Goal: Information Seeking & Learning: Learn about a topic

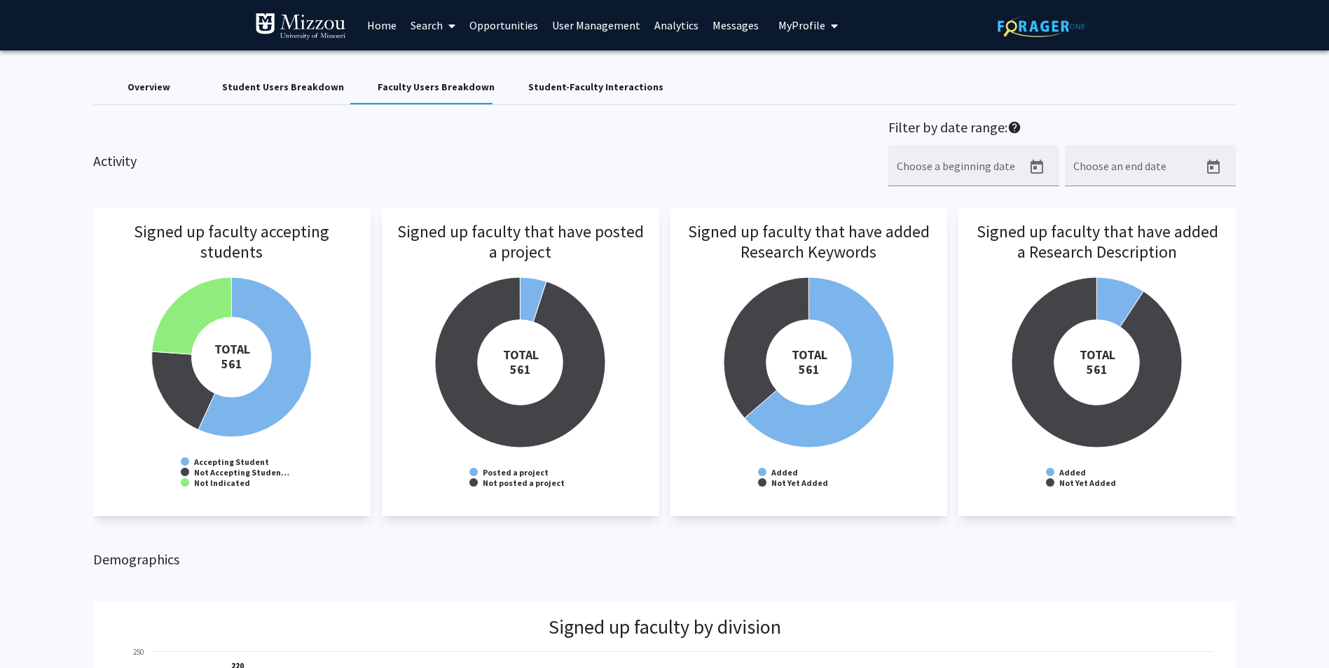
click at [418, 18] on link "Search" at bounding box center [433, 25] width 59 height 49
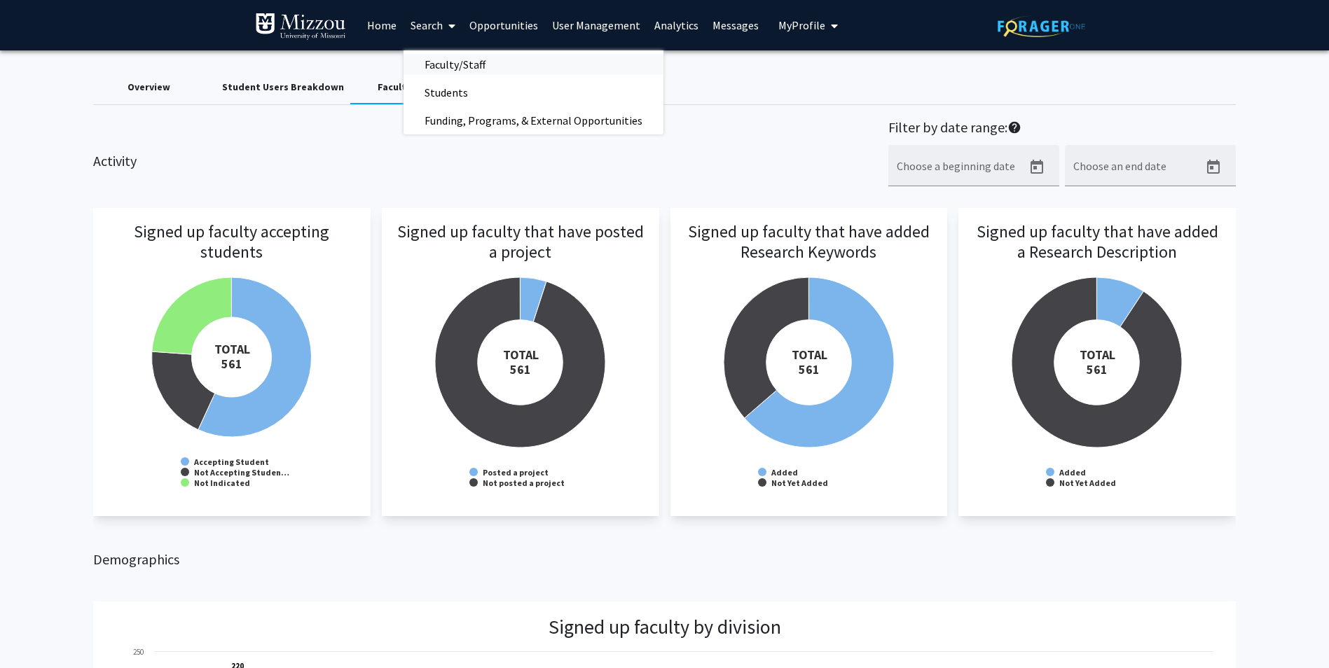
click at [430, 60] on span "Faculty/Staff" at bounding box center [455, 64] width 103 height 28
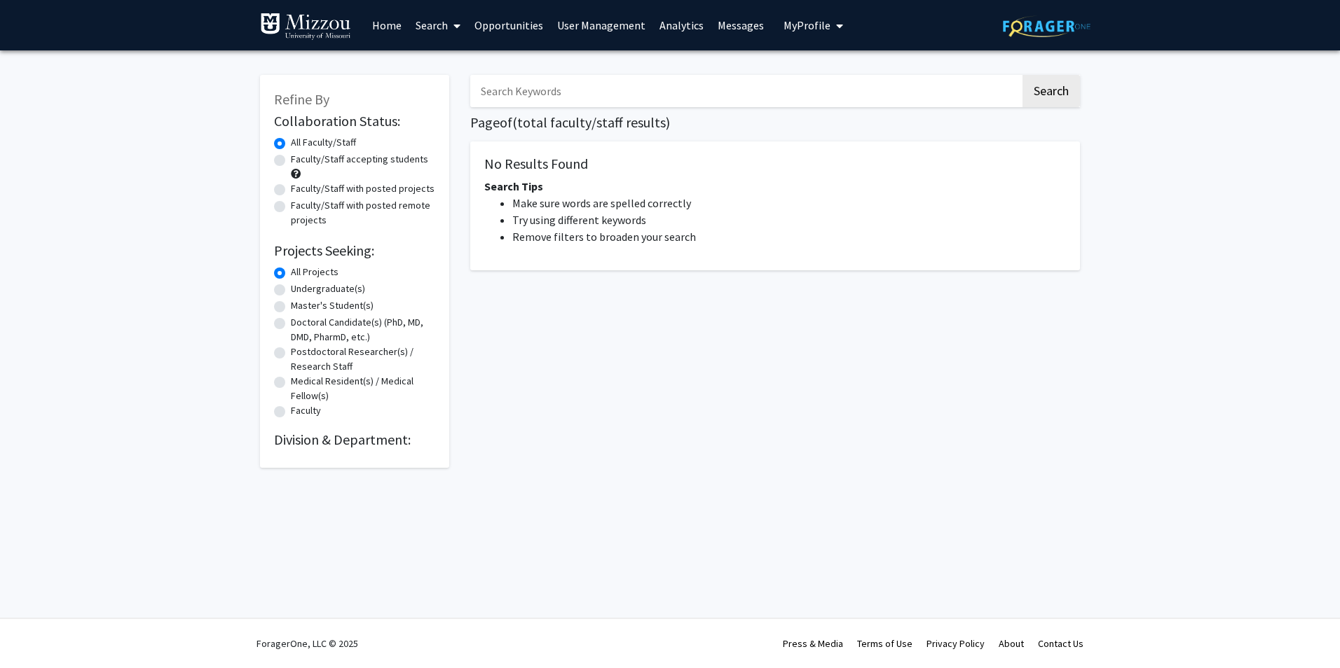
click at [441, 27] on link "Search" at bounding box center [437, 25] width 59 height 49
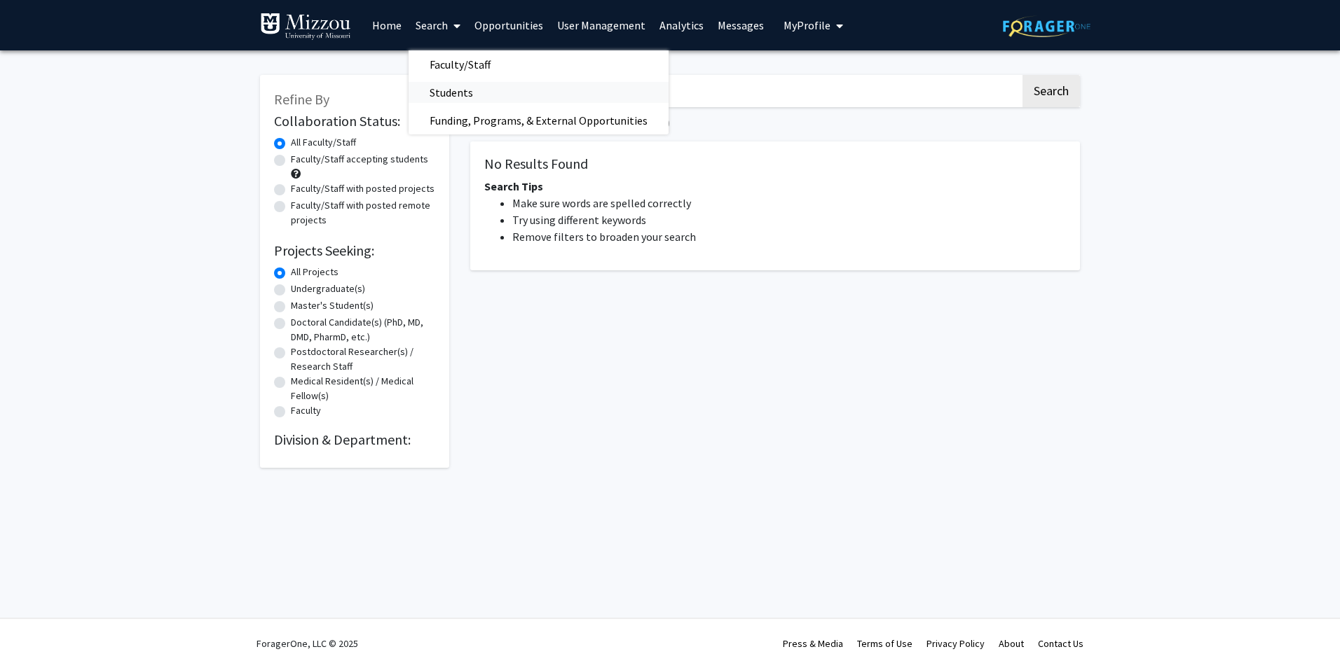
click at [462, 92] on span "Students" at bounding box center [450, 92] width 85 height 28
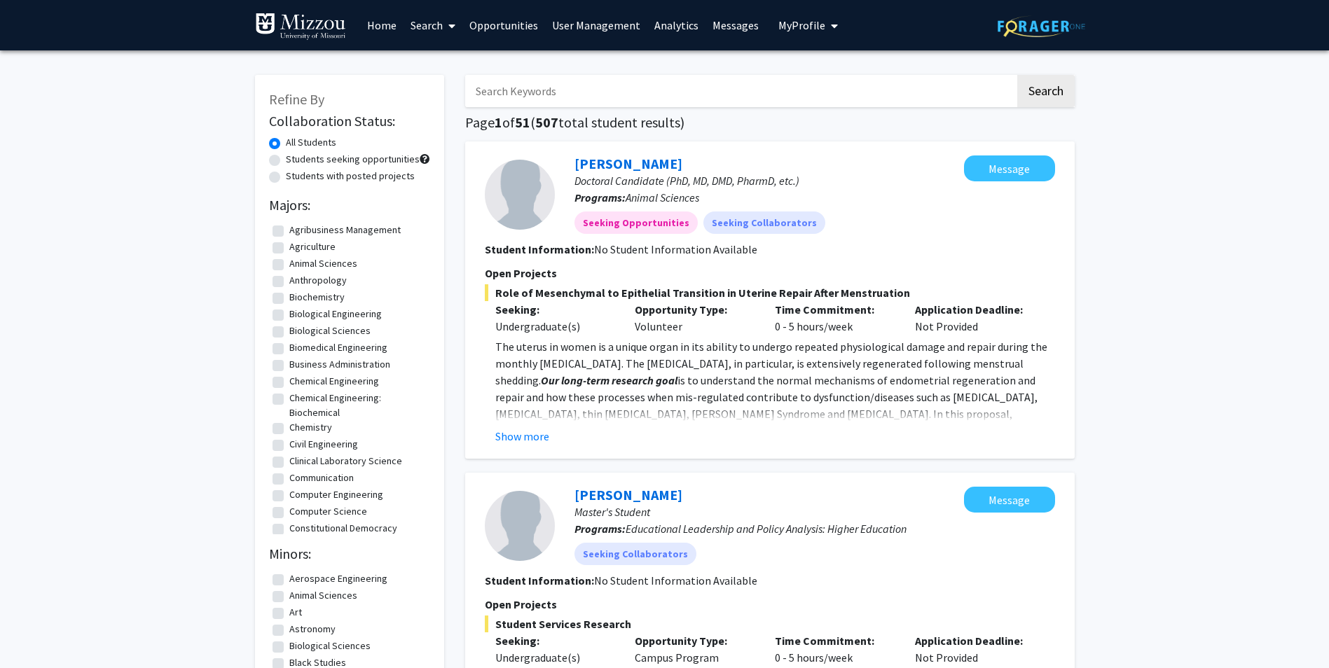
click at [424, 35] on link "Search" at bounding box center [433, 25] width 59 height 49
click at [453, 71] on span "Faculty/Staff" at bounding box center [455, 64] width 103 height 28
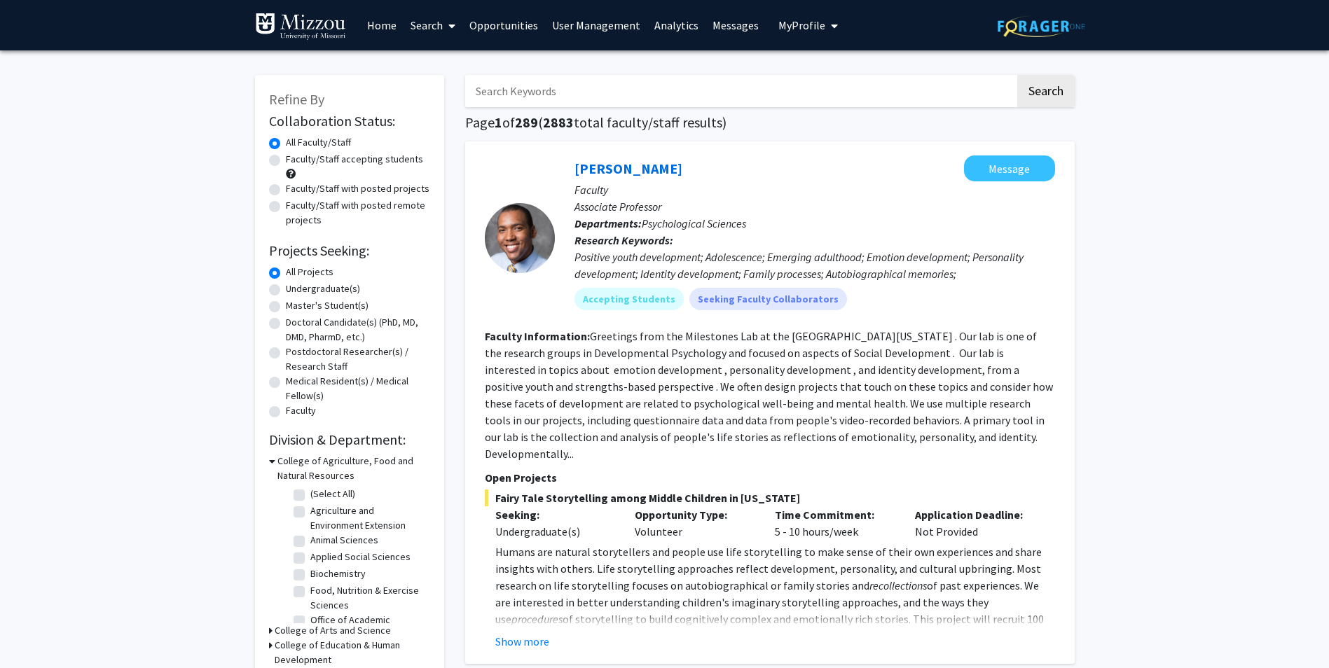
click at [642, 97] on input "Search Keywords" at bounding box center [740, 91] width 550 height 32
type input "[PERSON_NAME]"
click at [1017, 75] on button "Search" at bounding box center [1045, 91] width 57 height 32
click at [656, 104] on input "Search Keywords" at bounding box center [740, 91] width 550 height 32
click at [1017, 75] on button "Search" at bounding box center [1045, 91] width 57 height 32
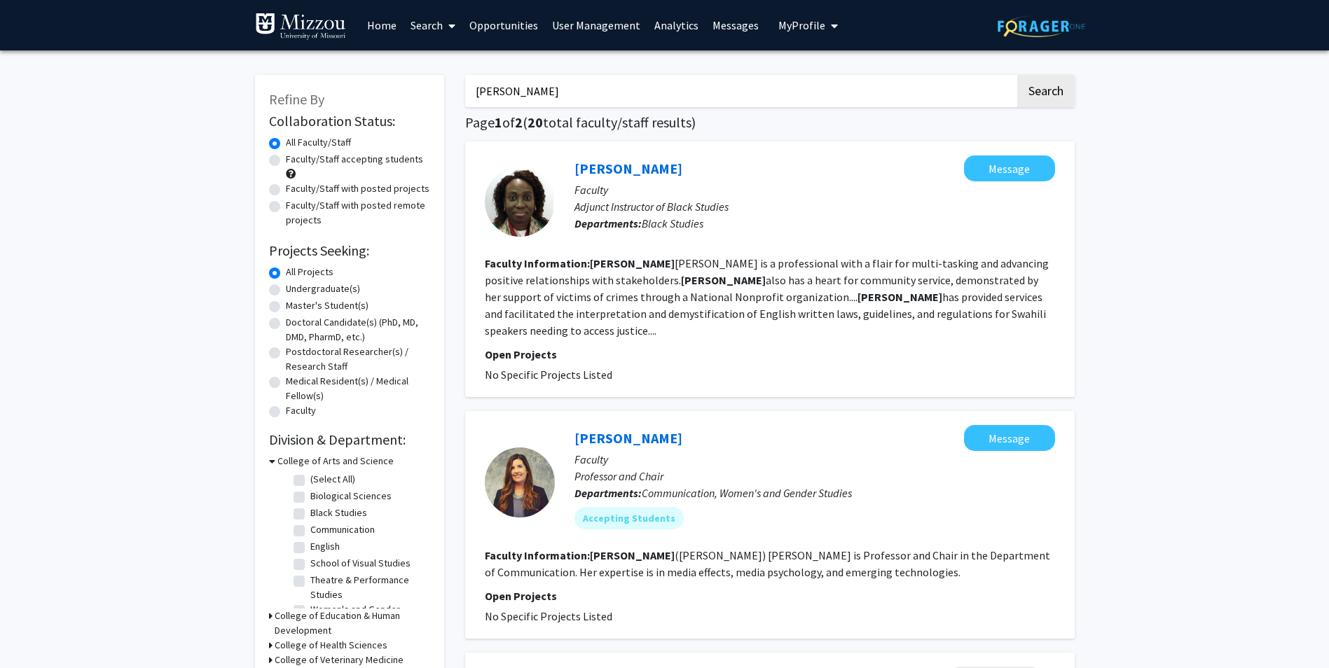
click at [523, 92] on input "[PERSON_NAME]" at bounding box center [740, 91] width 550 height 32
click at [1017, 75] on button "Search" at bounding box center [1045, 91] width 57 height 32
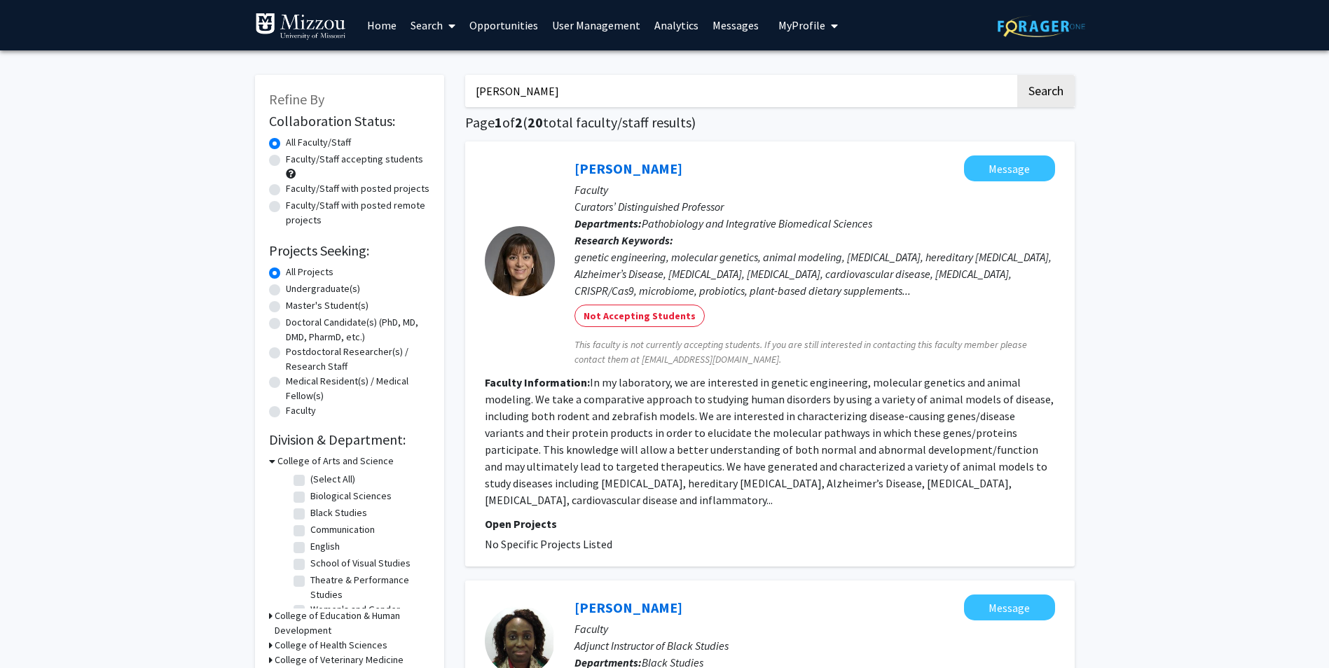
drag, startPoint x: 602, startPoint y: 97, endPoint x: 458, endPoint y: 82, distance: 145.1
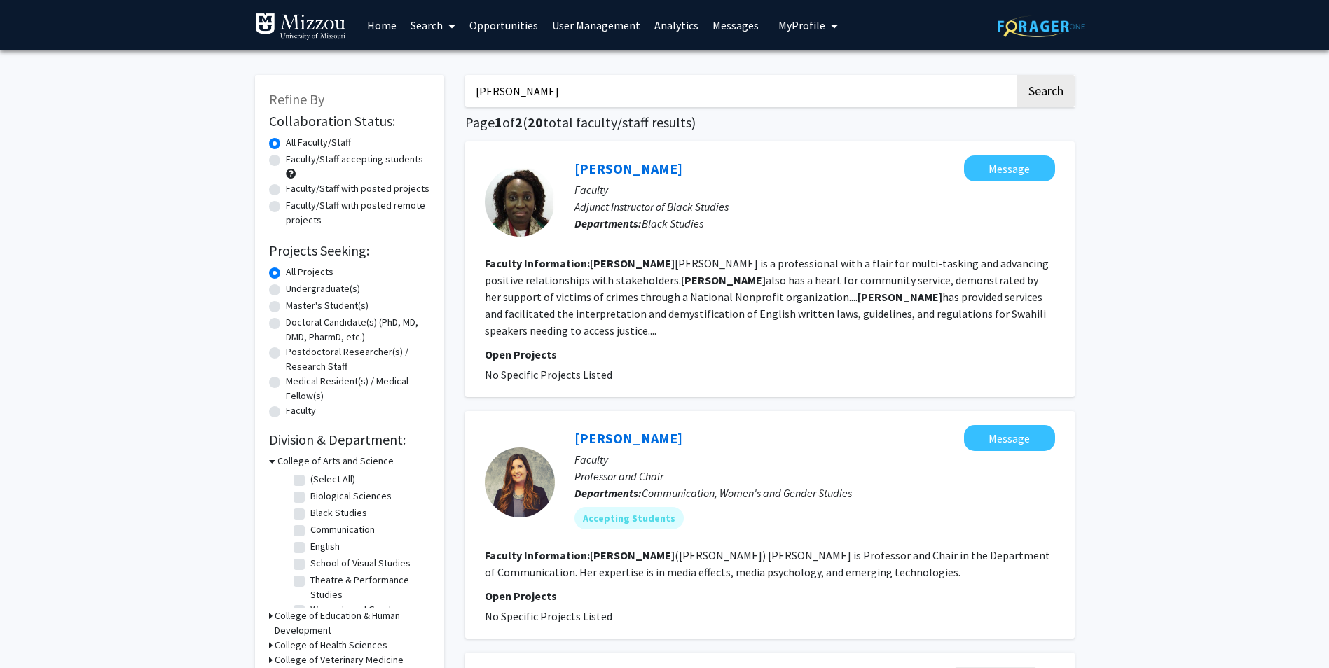
drag, startPoint x: 572, startPoint y: 97, endPoint x: 443, endPoint y: 95, distance: 128.9
type input "[PERSON_NAME]"
click at [1017, 75] on button "Search" at bounding box center [1045, 91] width 57 height 32
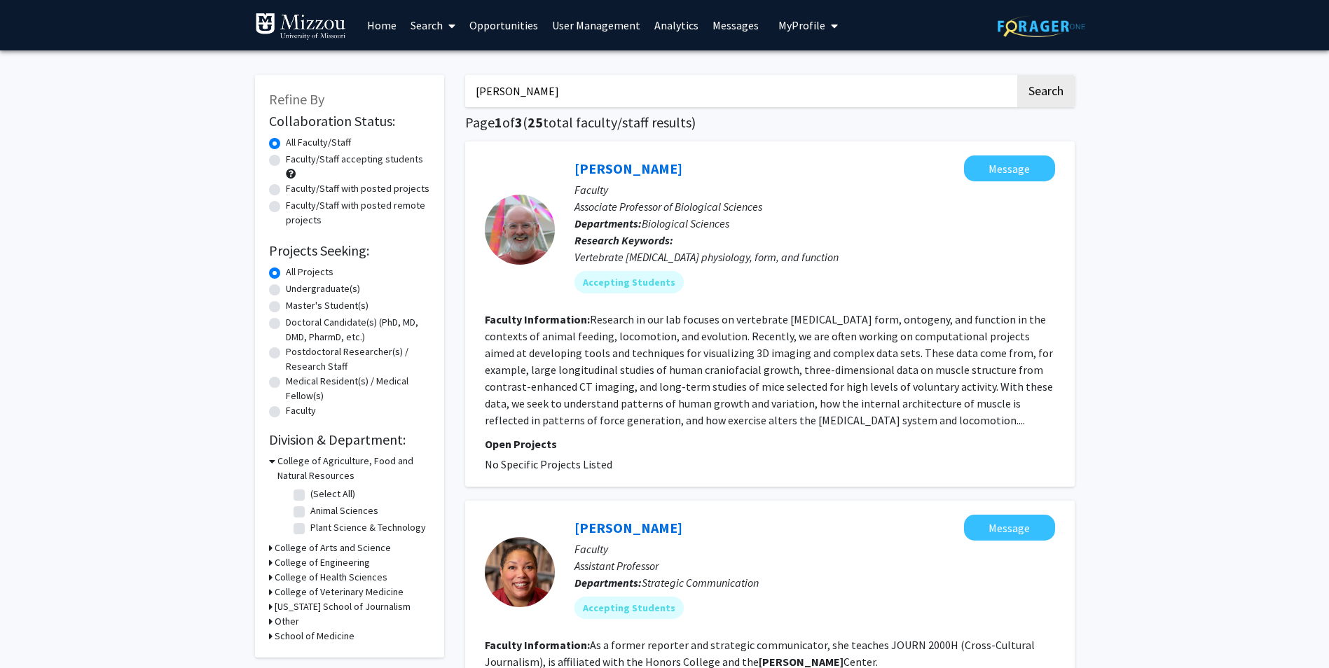
click at [682, 29] on link "Analytics" at bounding box center [676, 25] width 58 height 49
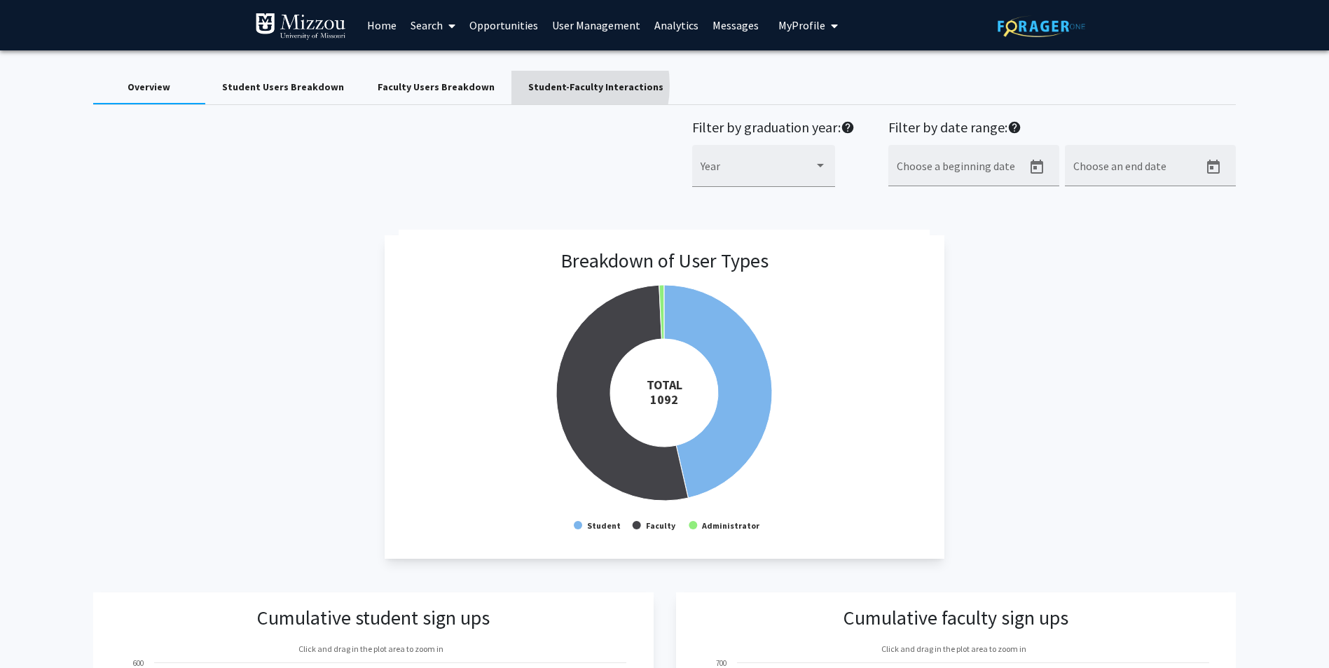
click at [536, 85] on div "Student-Faculty Interactions" at bounding box center [595, 87] width 135 height 15
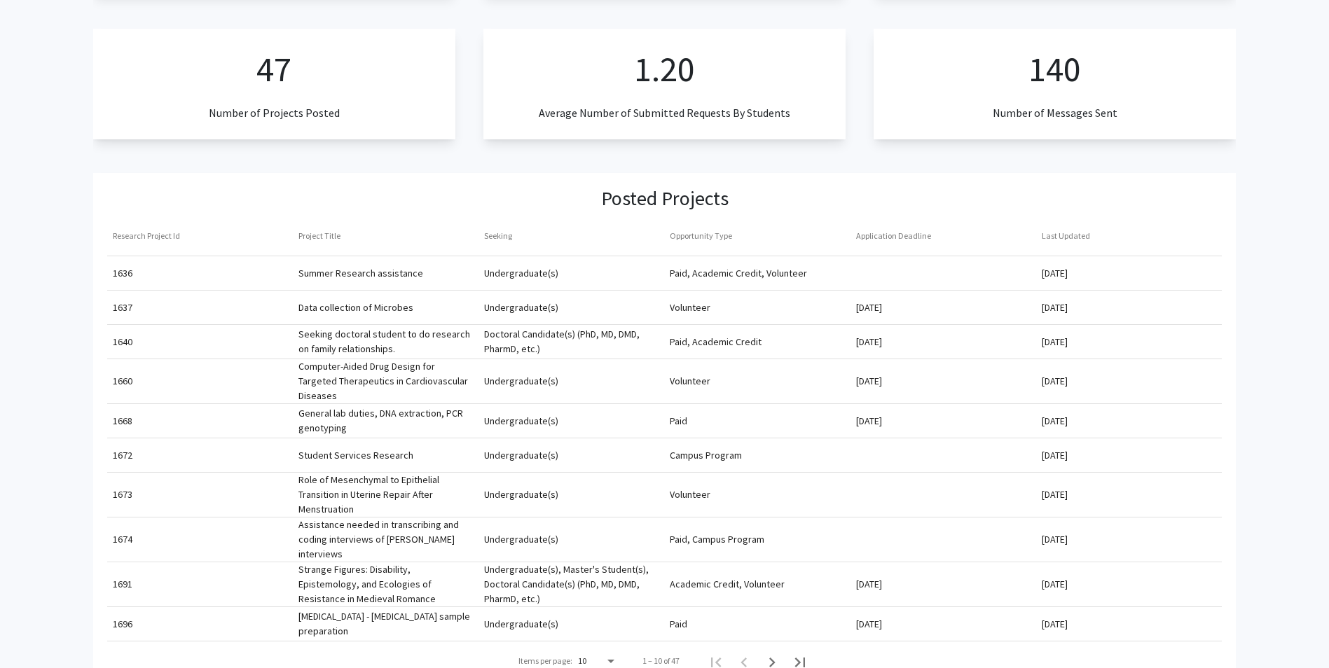
scroll to position [490, 0]
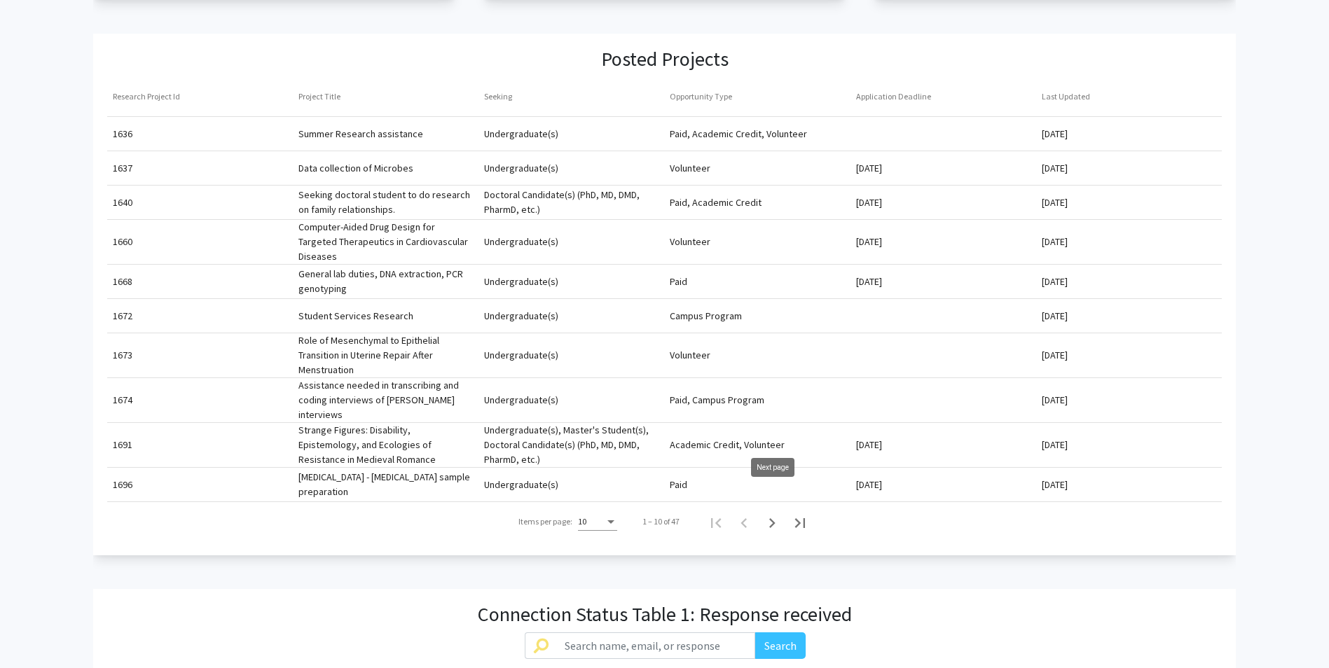
click at [775, 518] on icon "Next page" at bounding box center [772, 523] width 6 height 10
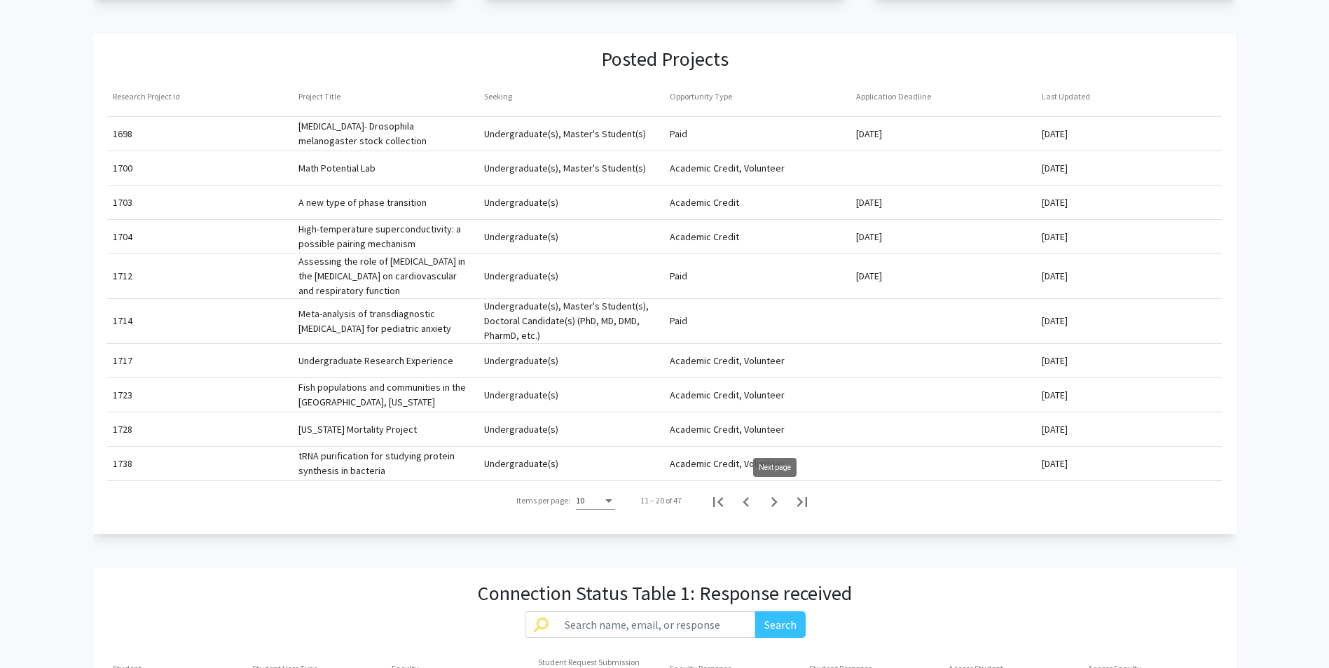
click at [776, 497] on icon "Next page" at bounding box center [774, 503] width 20 height 20
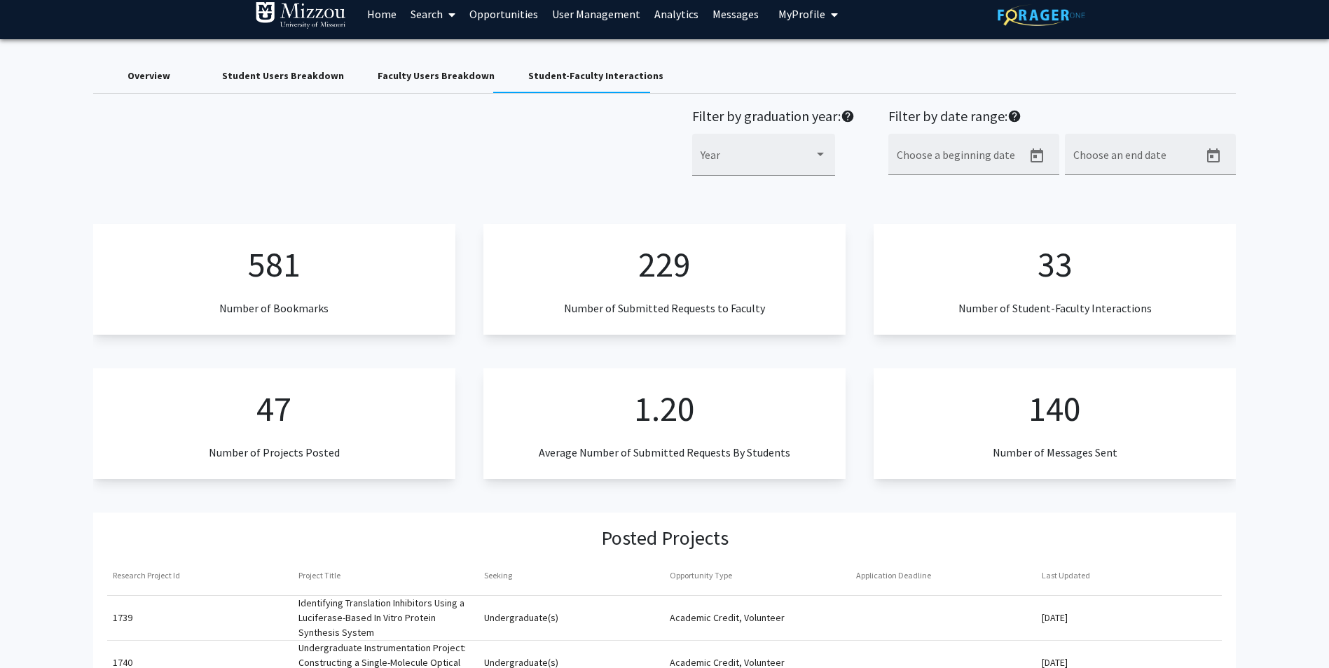
scroll to position [0, 0]
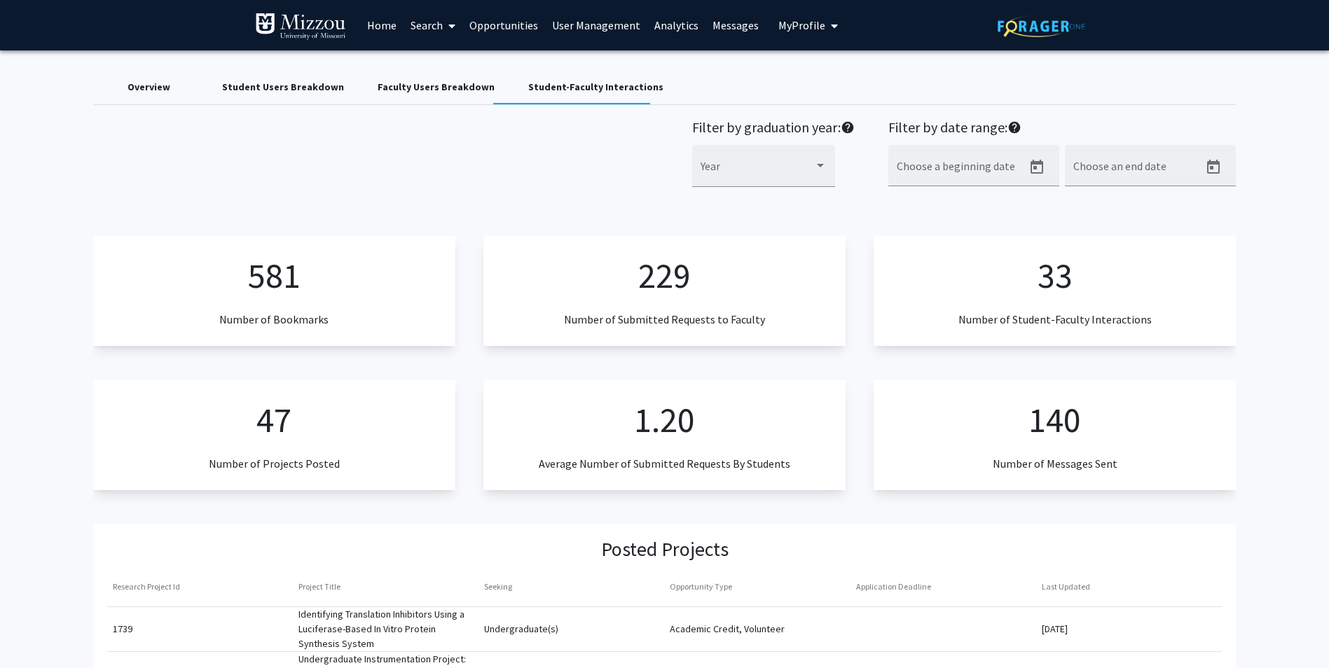
click at [425, 25] on link "Search" at bounding box center [433, 25] width 59 height 49
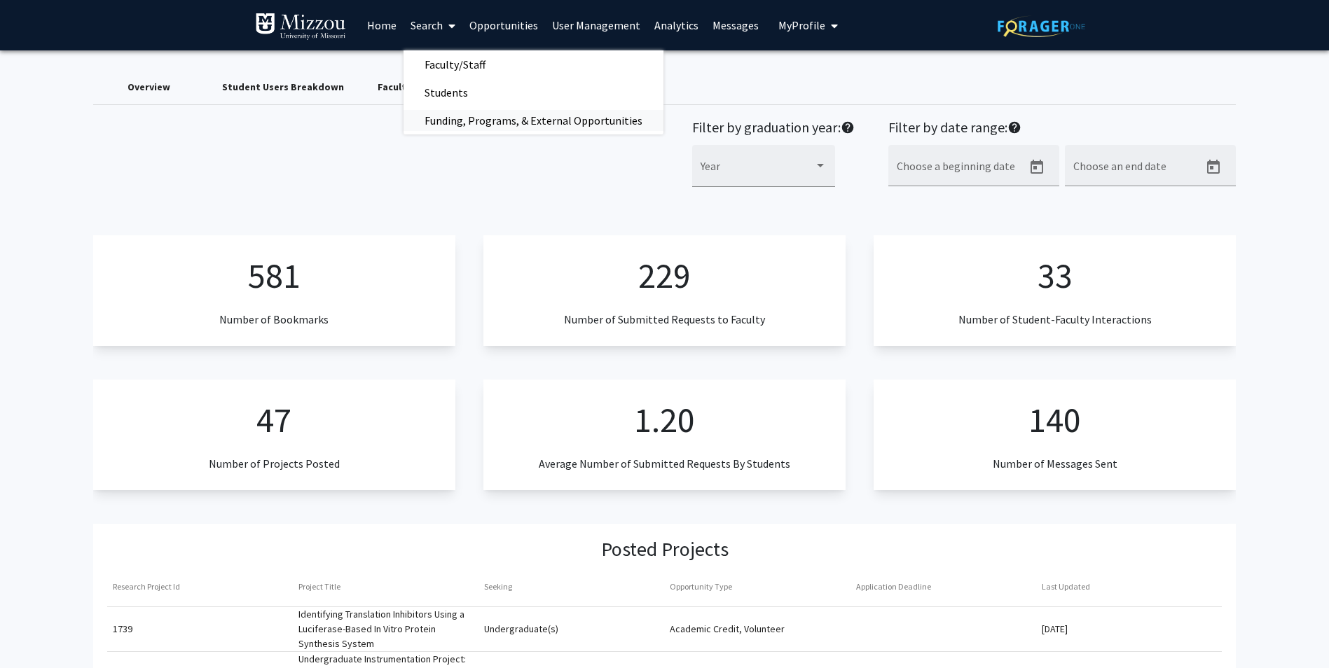
click at [462, 116] on span "Funding, Programs, & External Opportunities" at bounding box center [534, 120] width 260 height 28
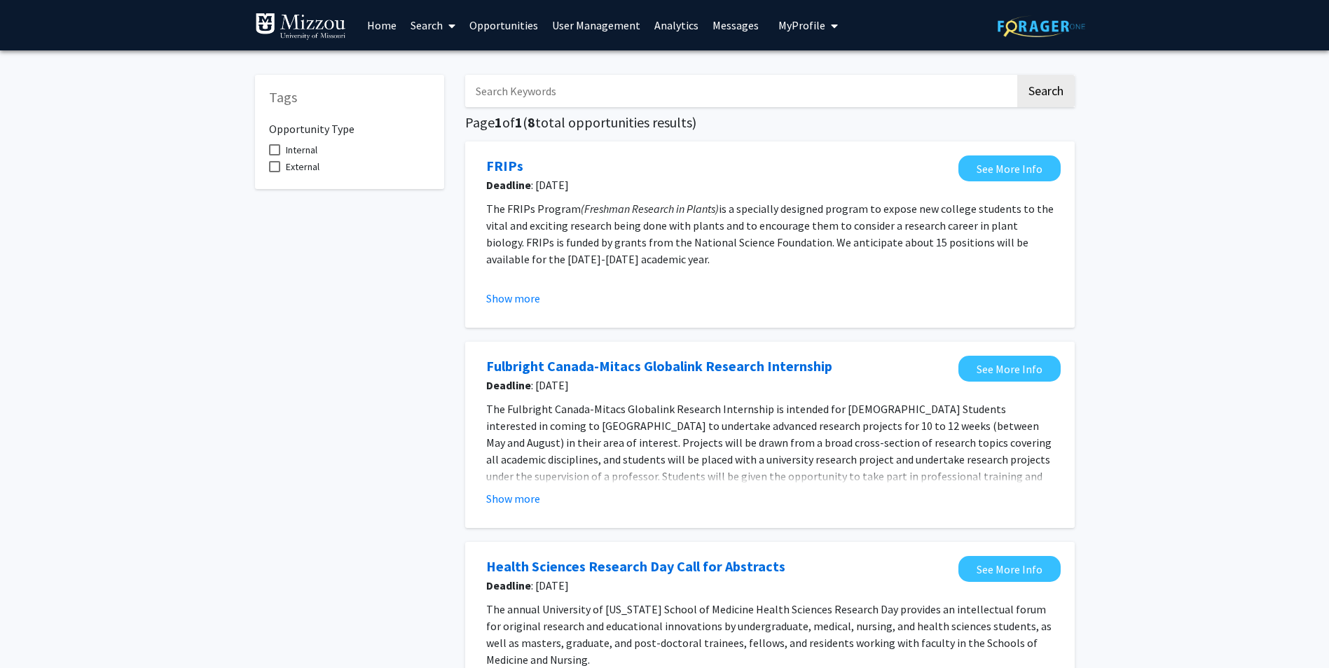
click at [429, 26] on link "Search" at bounding box center [433, 25] width 59 height 49
click at [442, 63] on span "Faculty/Staff" at bounding box center [455, 64] width 103 height 28
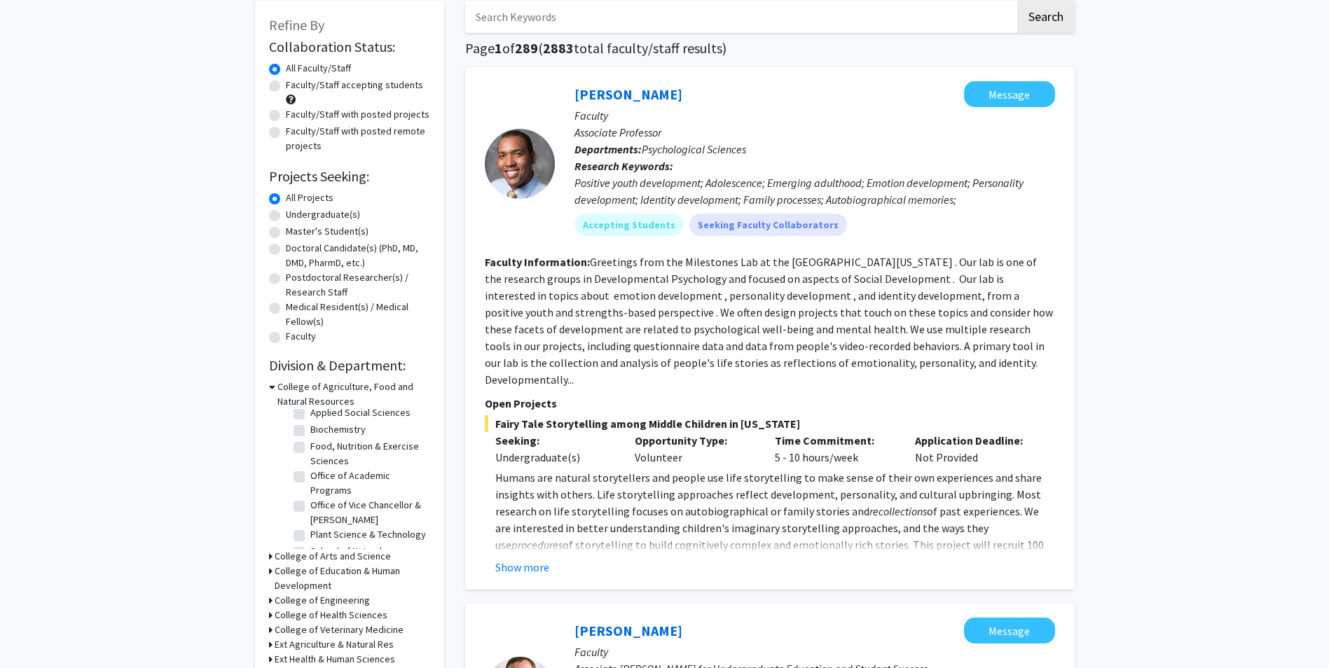
scroll to position [70, 0]
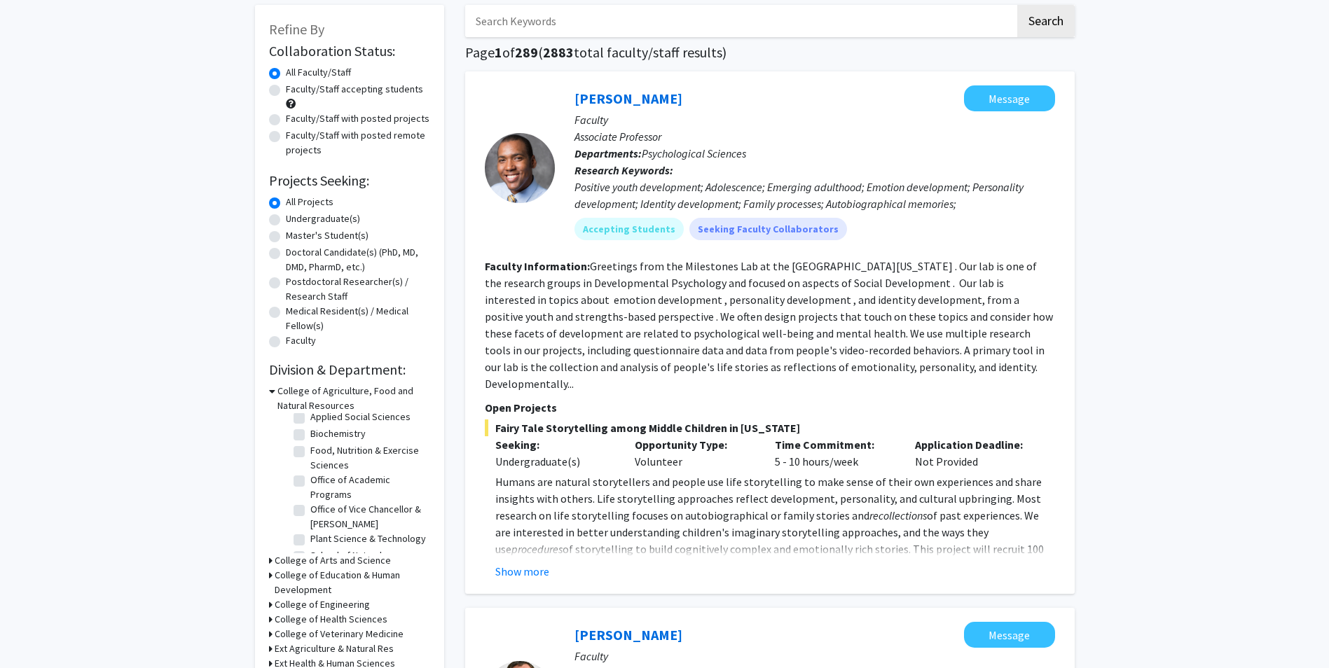
click at [286, 121] on label "Faculty/Staff with posted projects" at bounding box center [358, 118] width 144 height 15
click at [286, 121] on input "Faculty/Staff with posted projects" at bounding box center [290, 115] width 9 height 9
radio input "true"
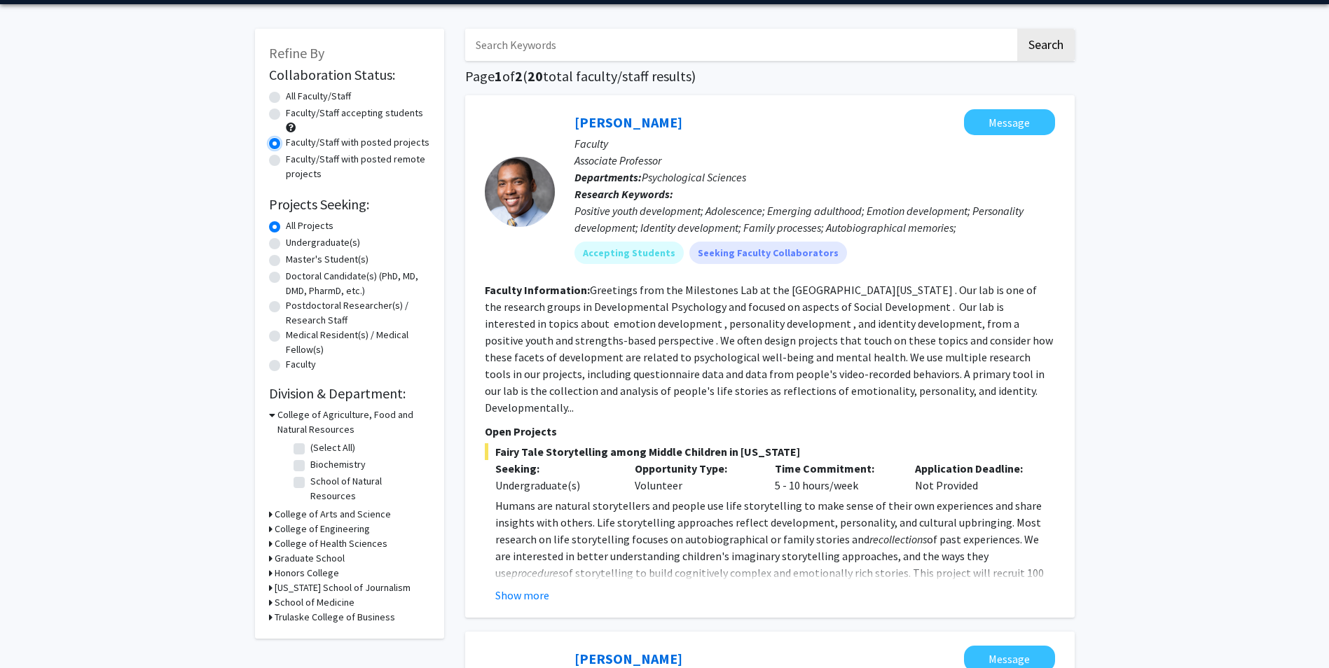
scroll to position [70, 0]
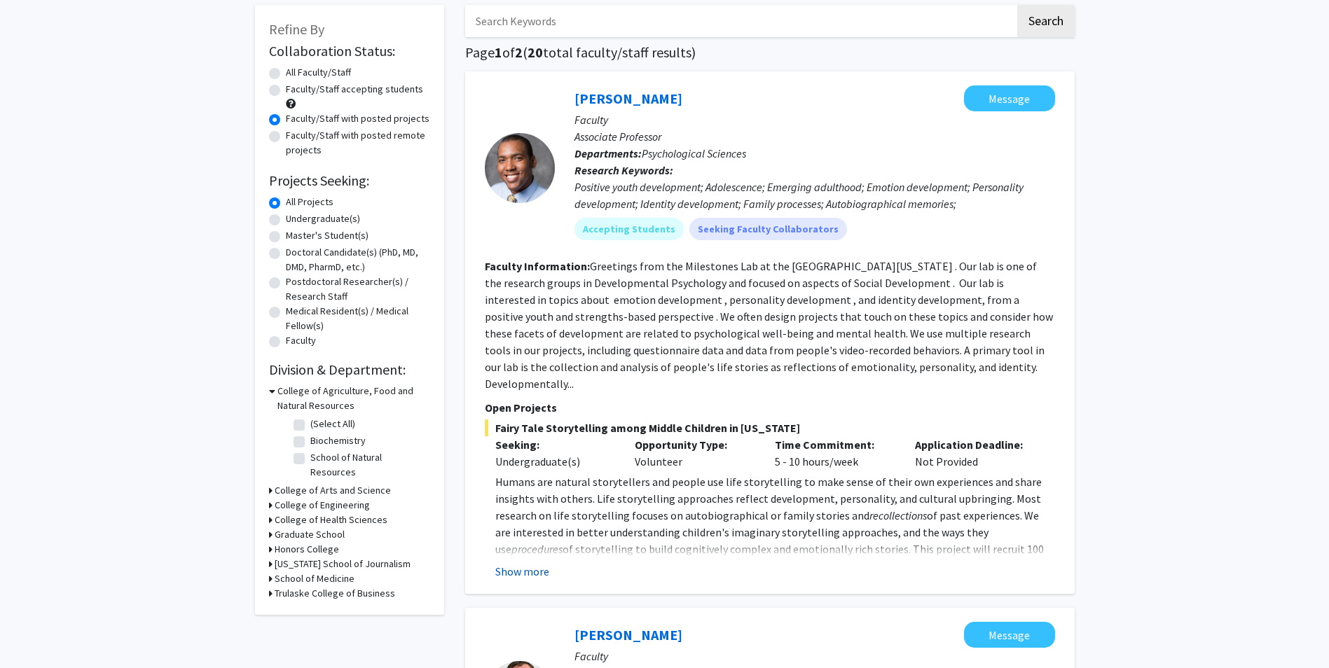
click at [533, 563] on button "Show more" at bounding box center [522, 571] width 54 height 17
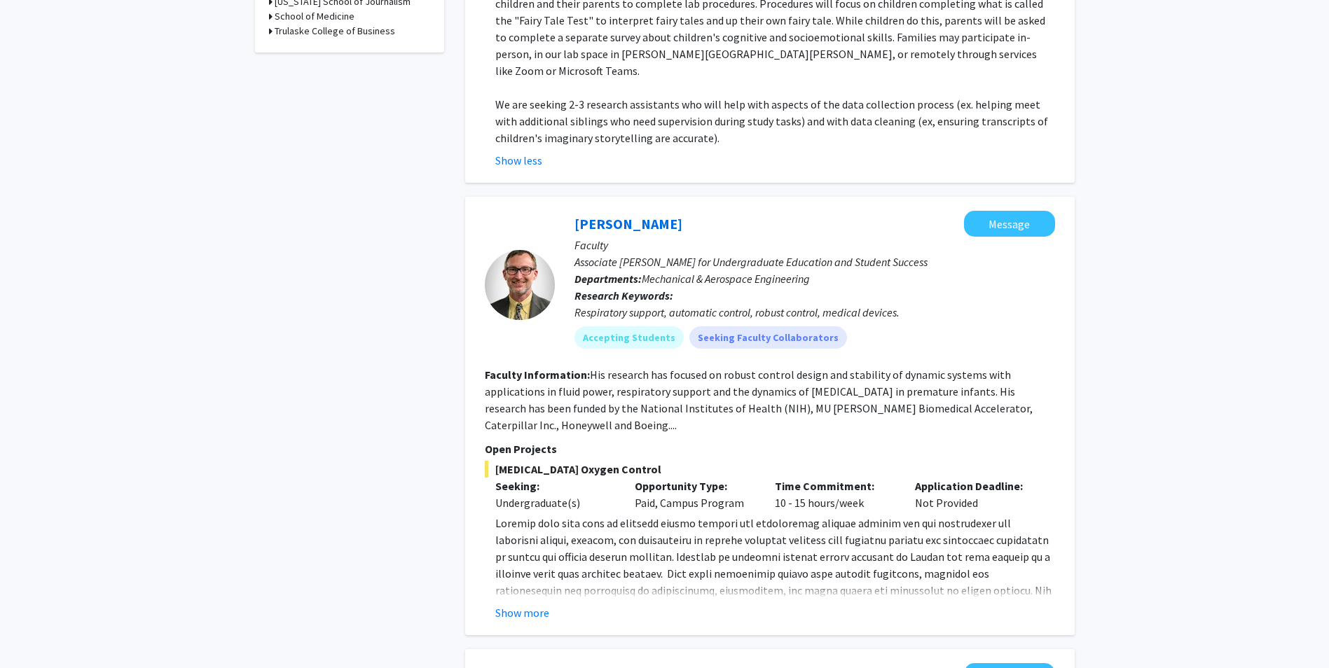
scroll to position [631, 0]
click at [523, 607] on button "Show more" at bounding box center [522, 615] width 54 height 17
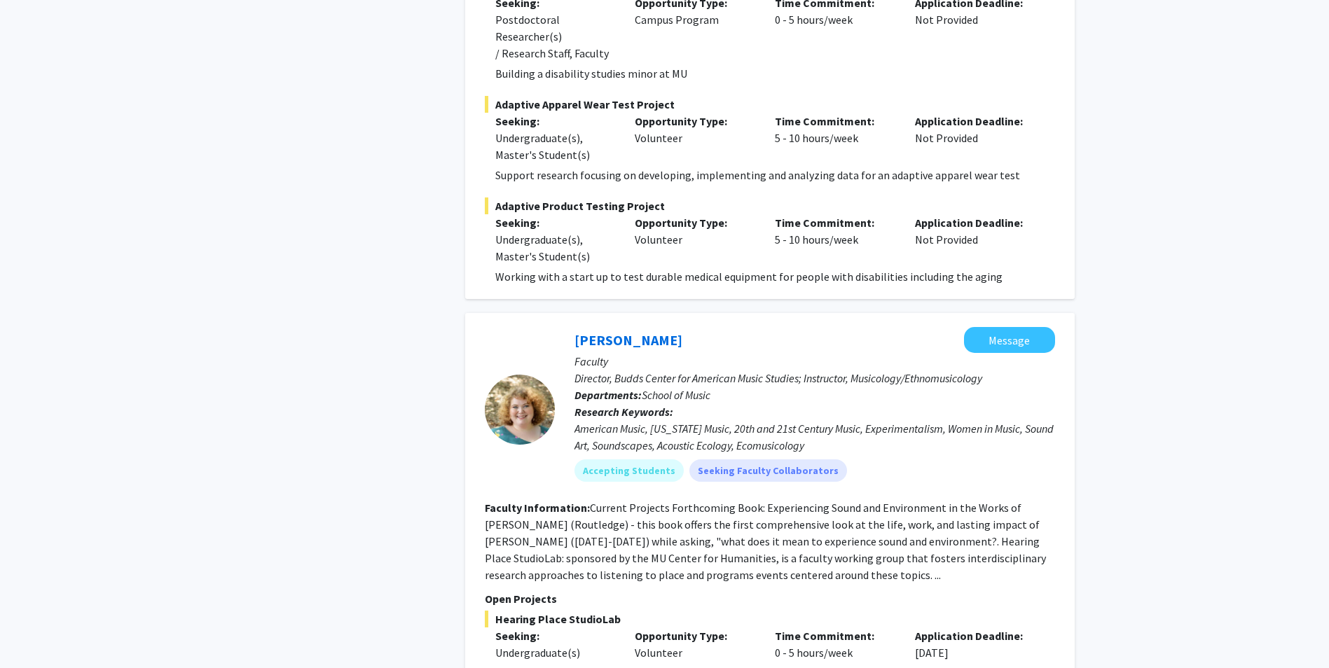
scroll to position [1962, 0]
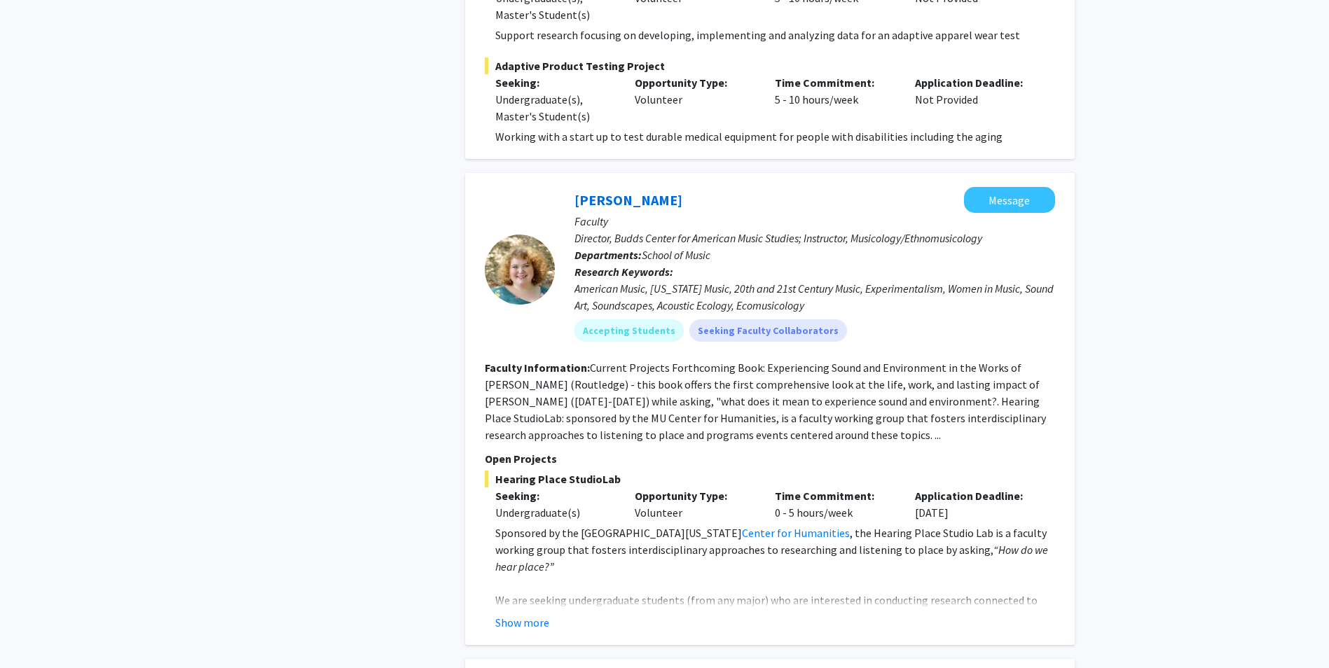
click at [528, 614] on button "Show more" at bounding box center [522, 622] width 54 height 17
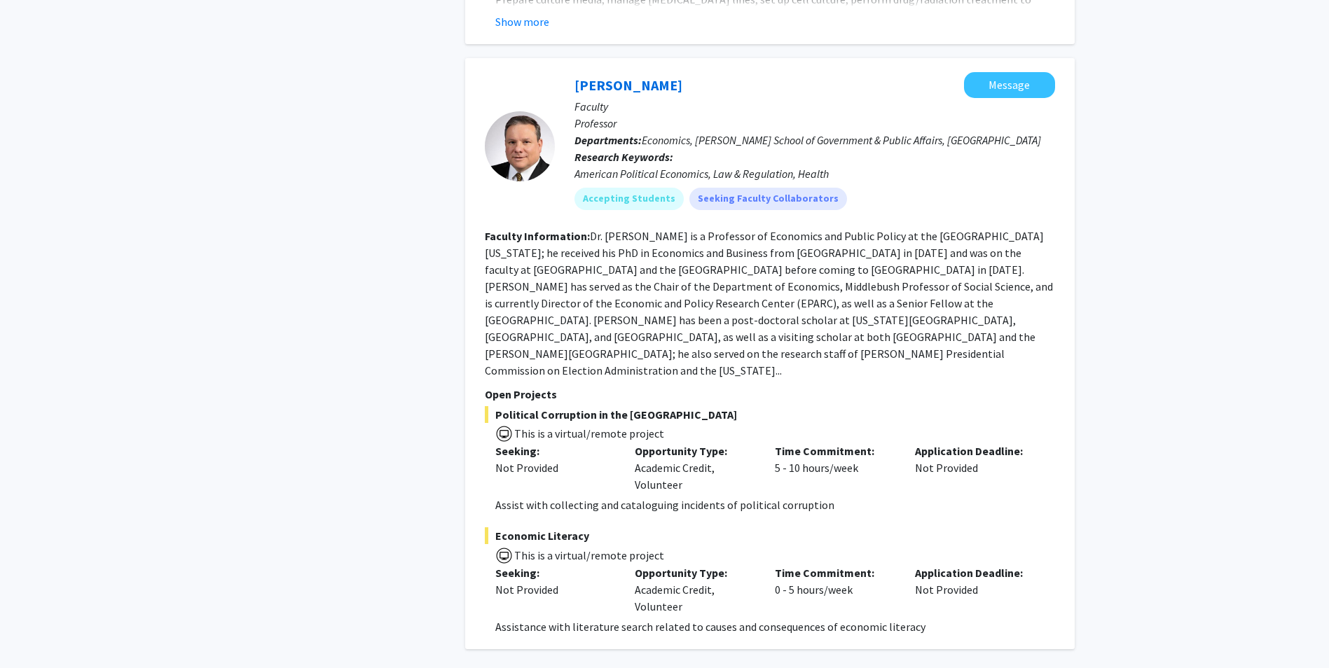
scroll to position [6624, 0]
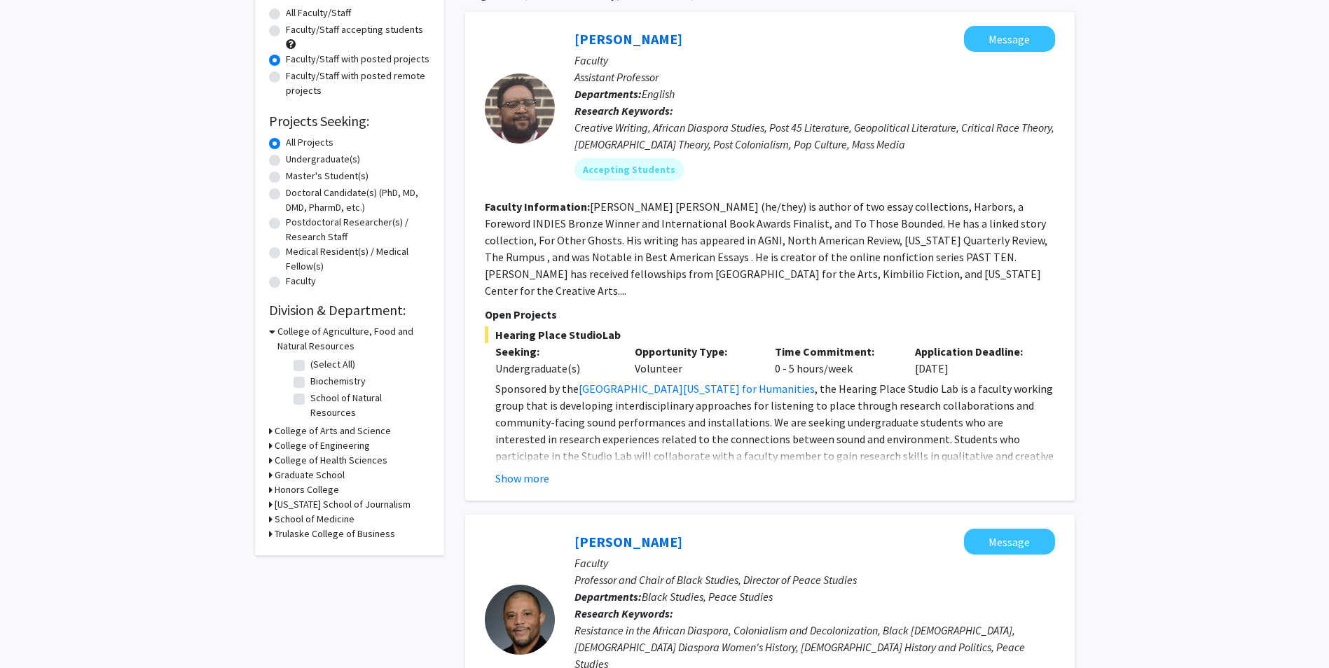
scroll to position [140, 0]
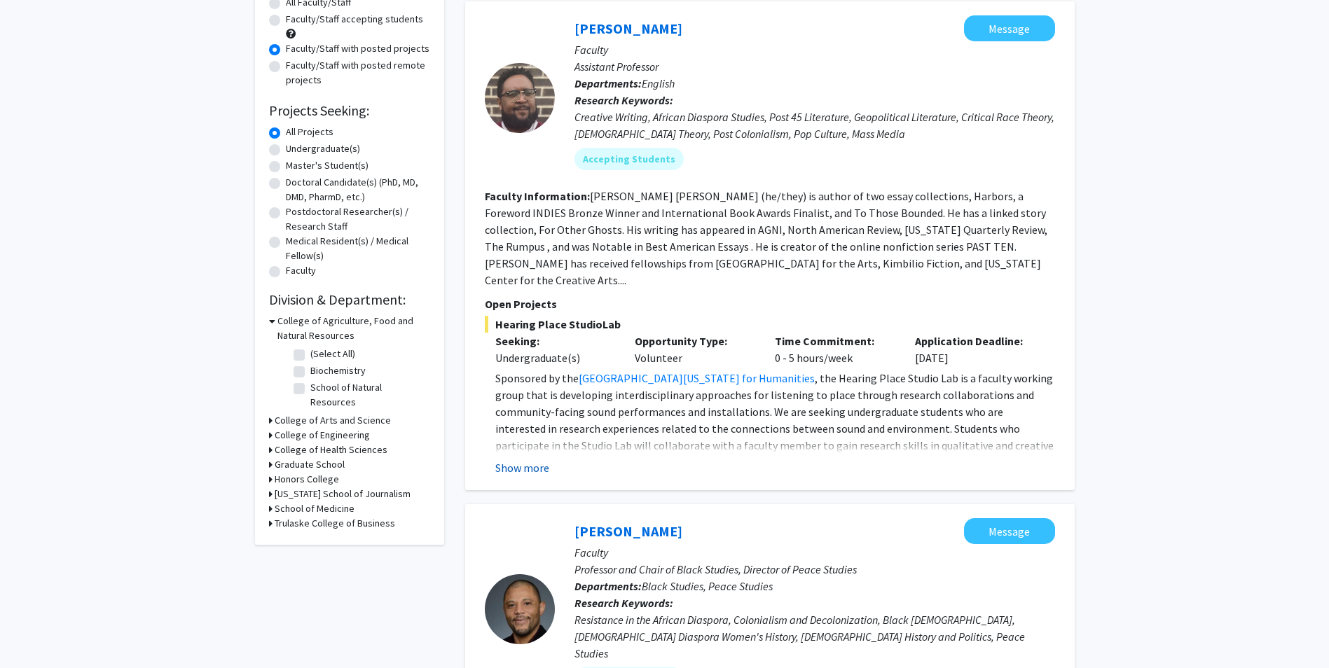
click at [514, 460] on button "Show more" at bounding box center [522, 468] width 54 height 17
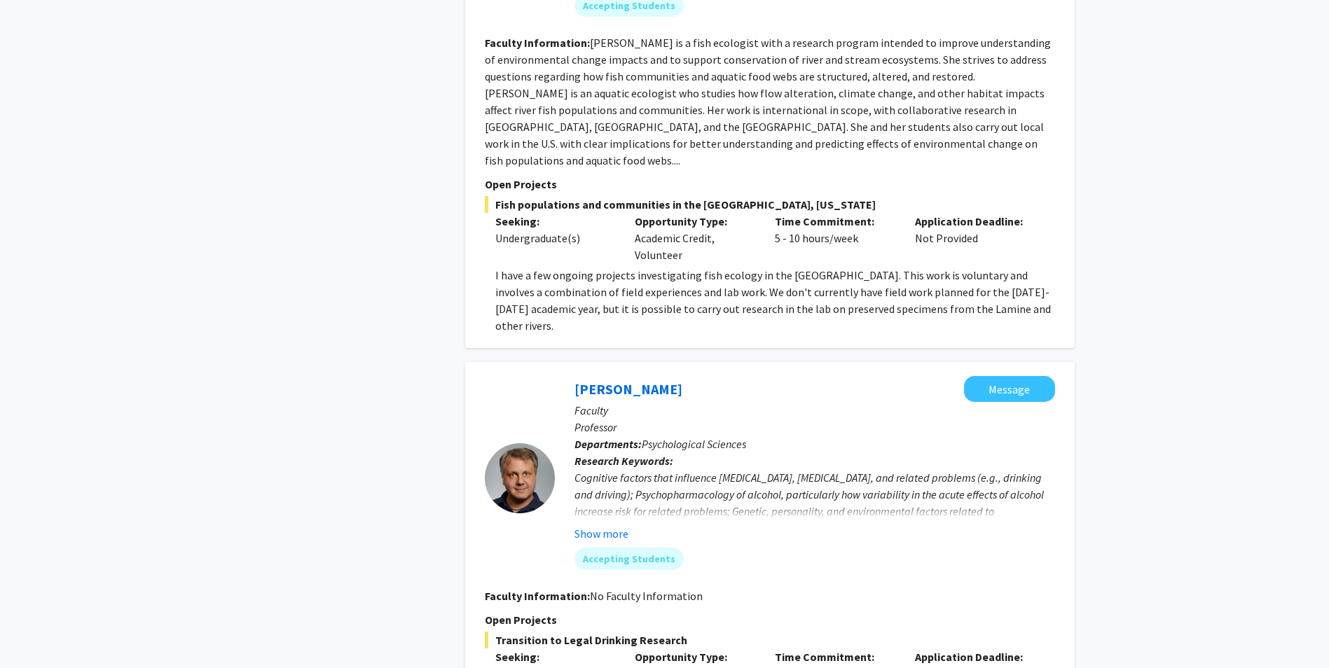
scroll to position [1331, 0]
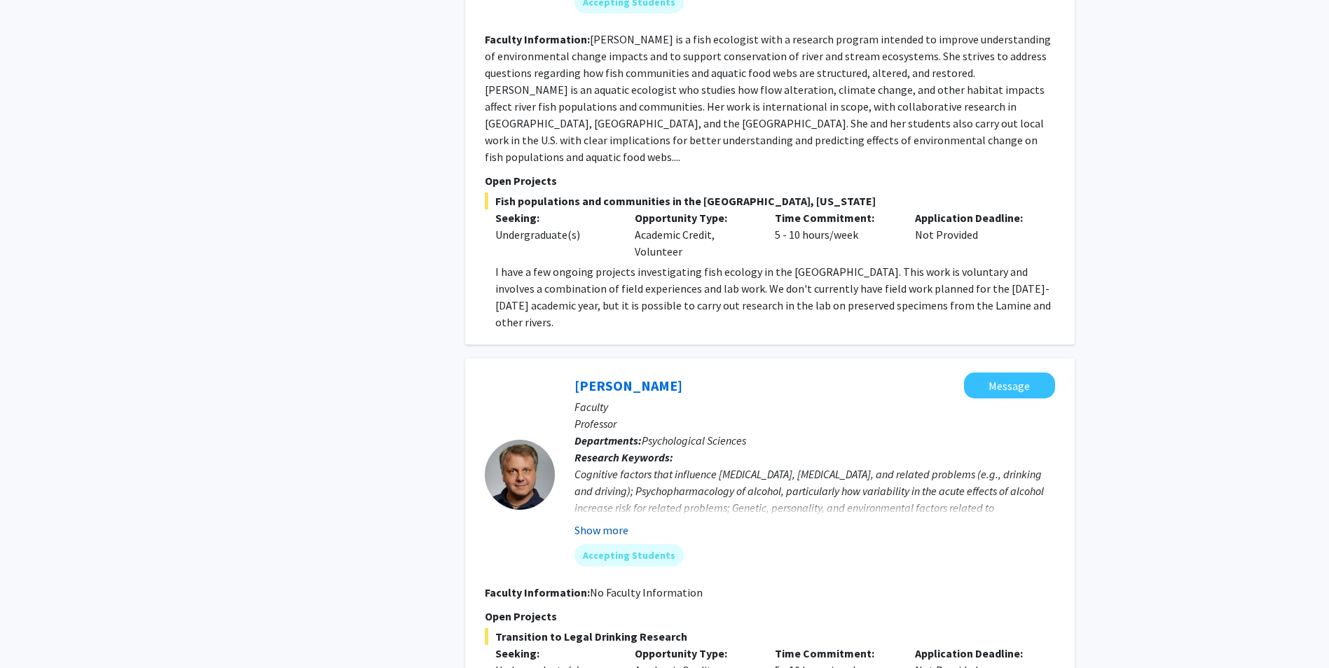
click at [607, 522] on button "Show more" at bounding box center [602, 530] width 54 height 17
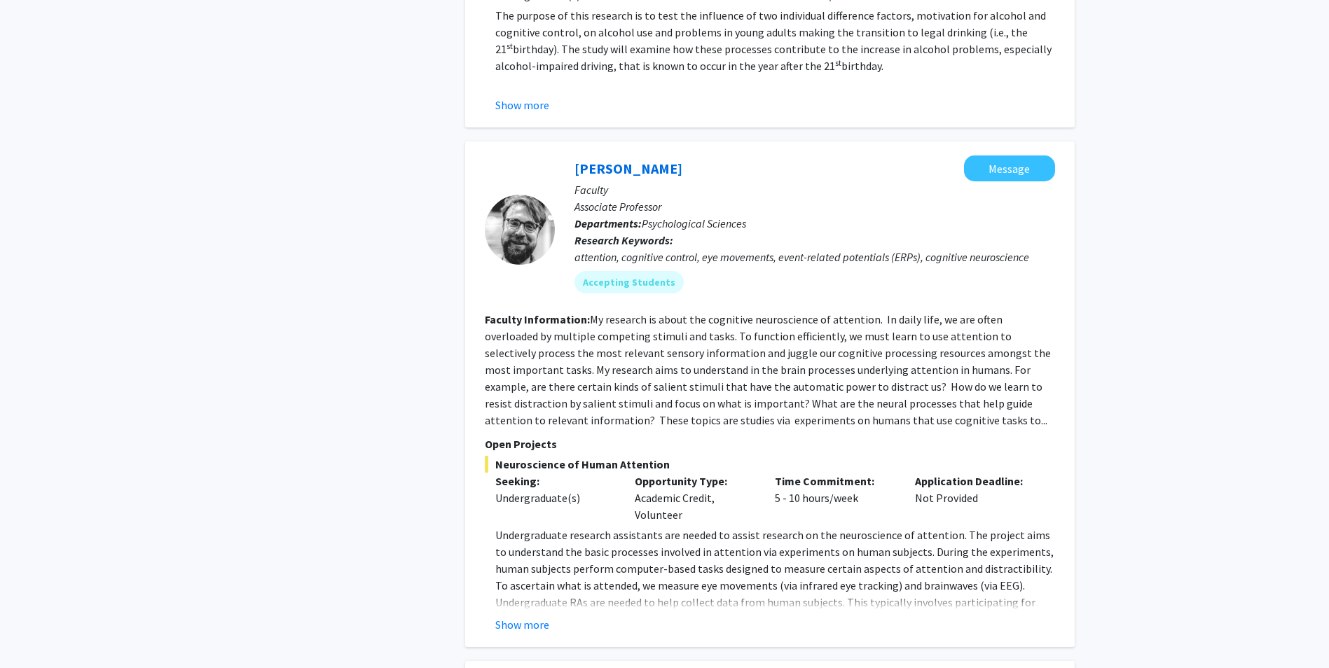
scroll to position [2032, 0]
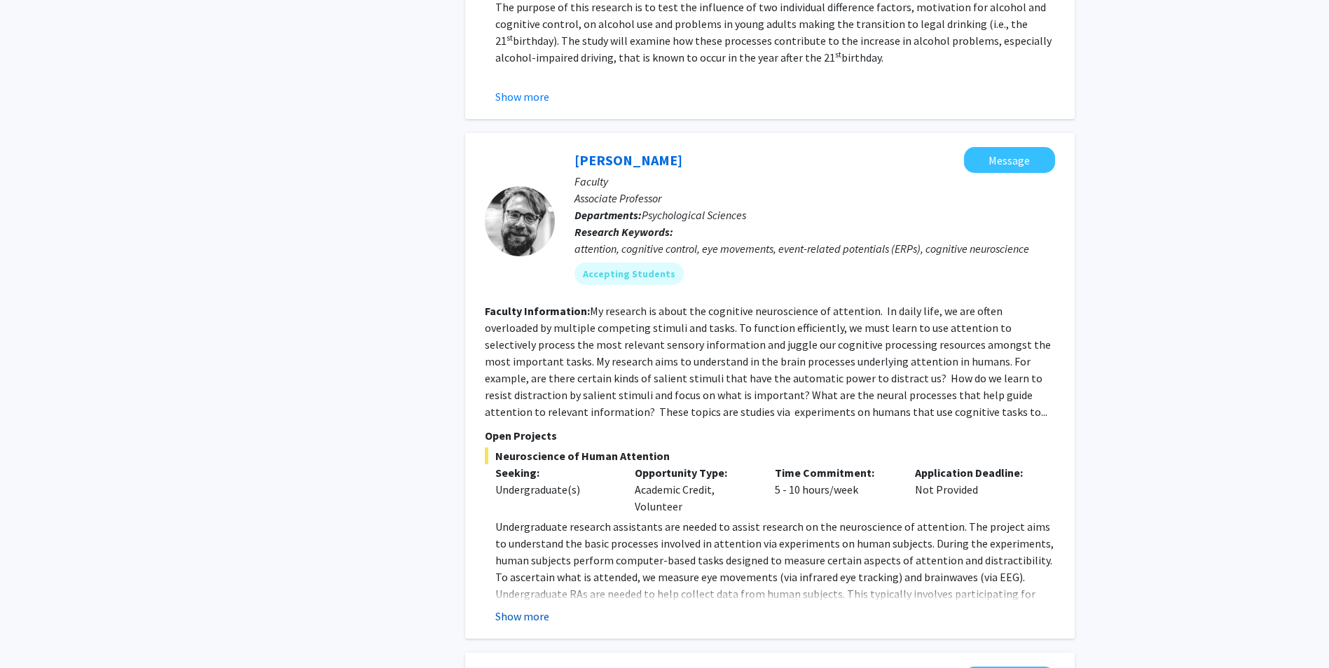
click at [530, 608] on button "Show more" at bounding box center [522, 616] width 54 height 17
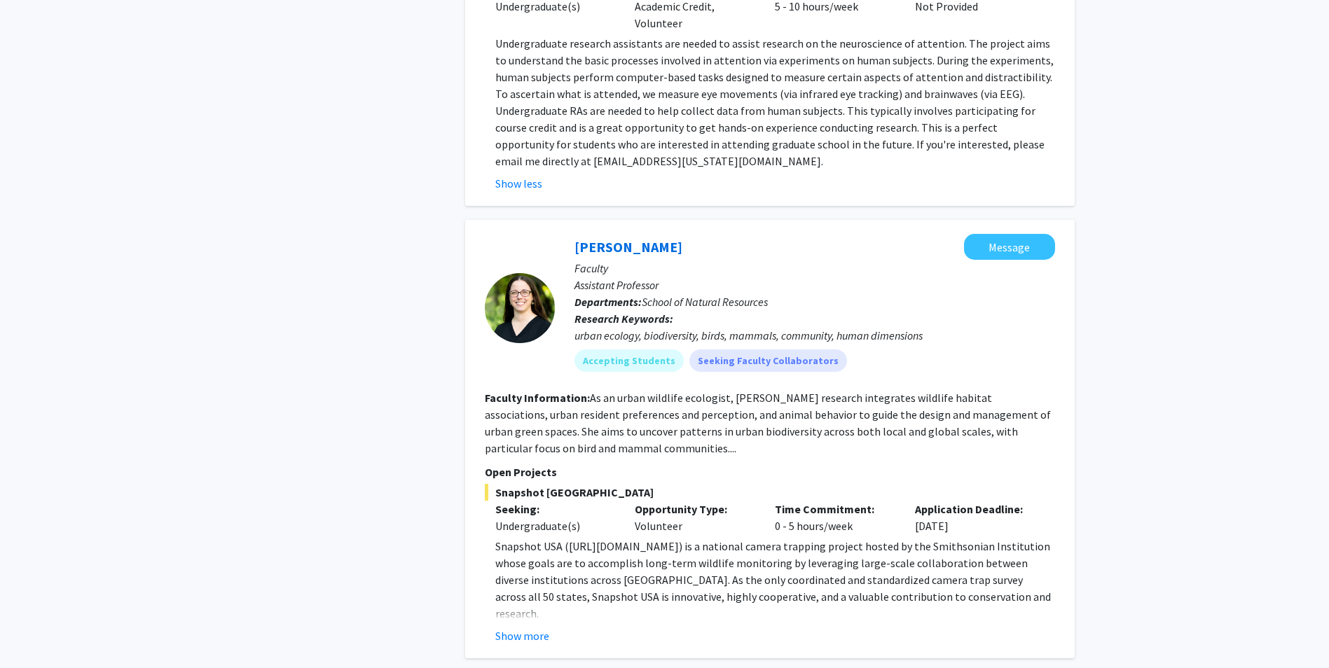
scroll to position [2522, 0]
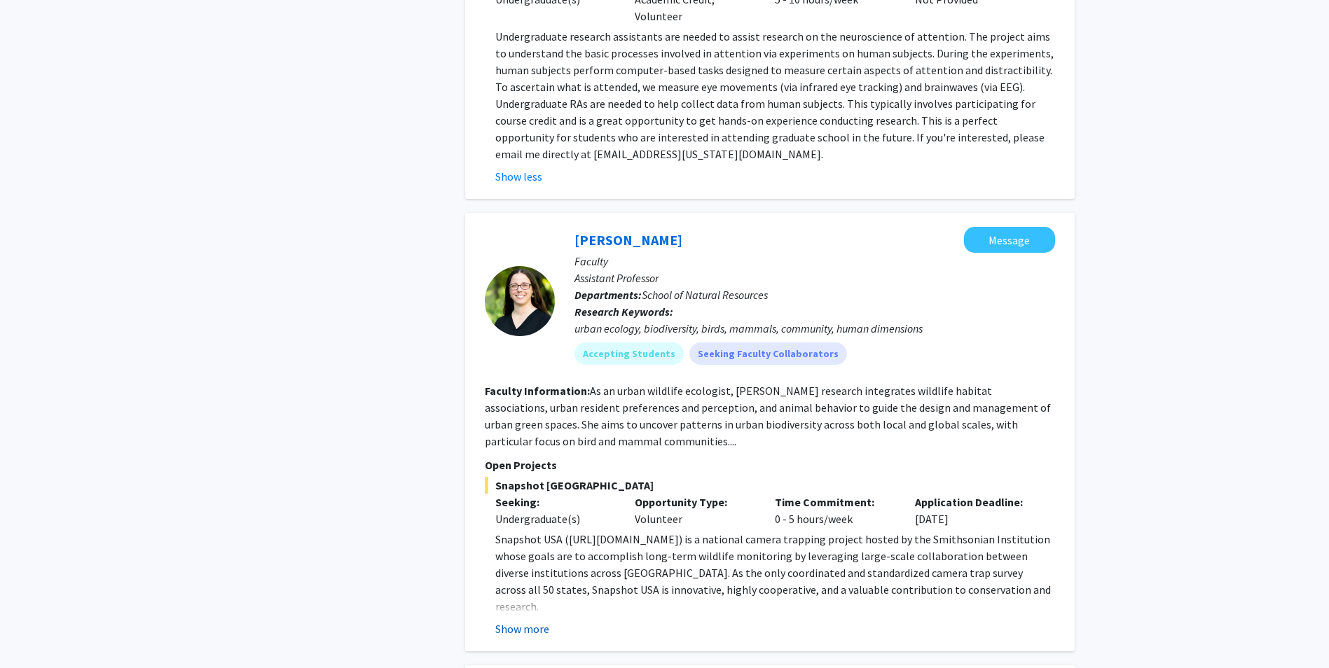
click at [521, 621] on button "Show more" at bounding box center [522, 629] width 54 height 17
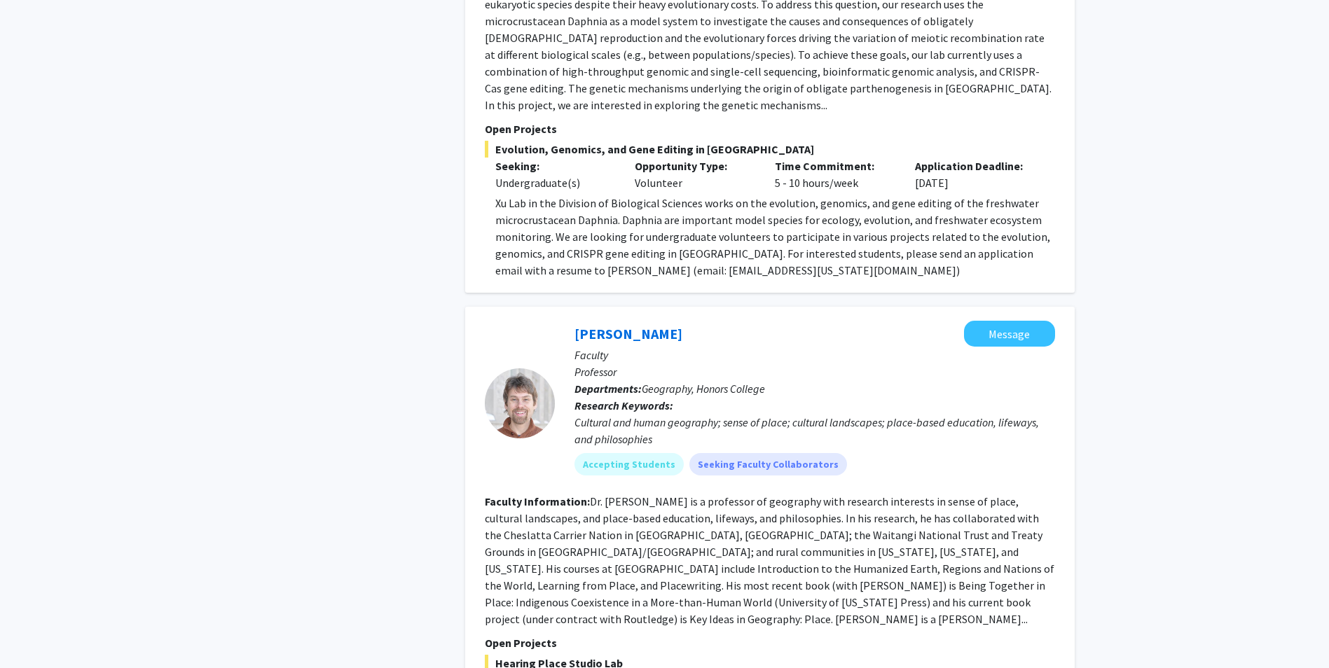
scroll to position [4064, 0]
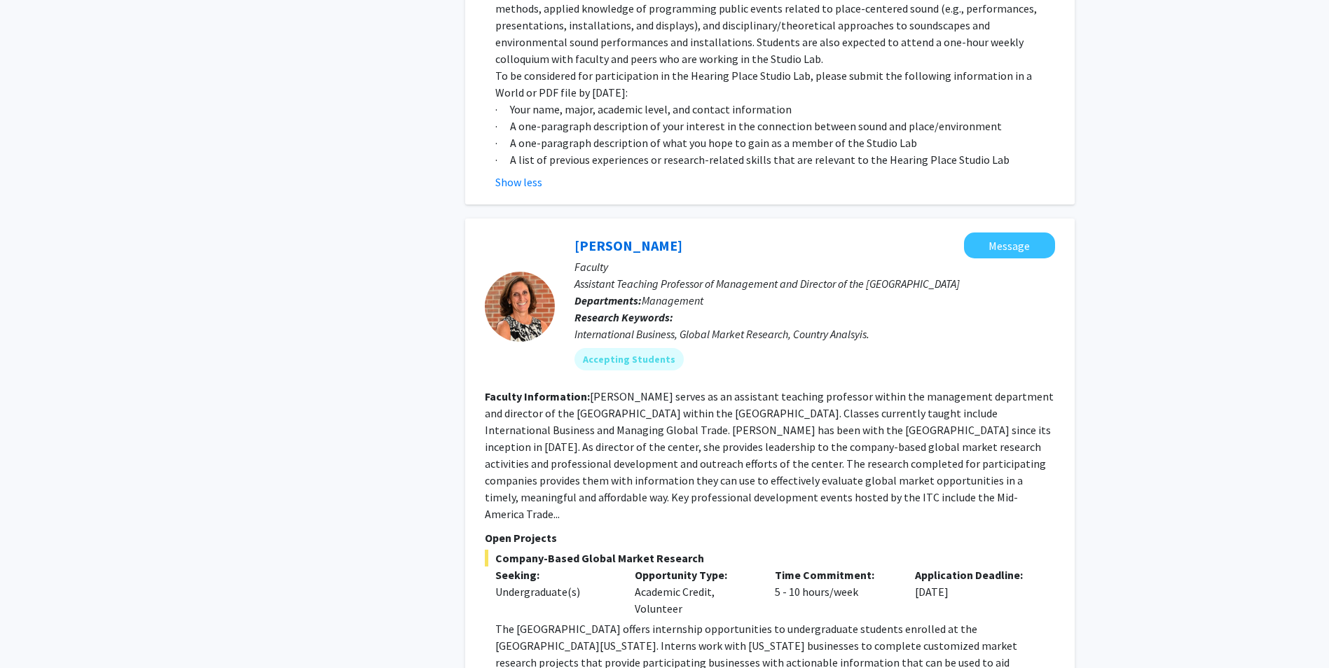
scroll to position [4902, 0]
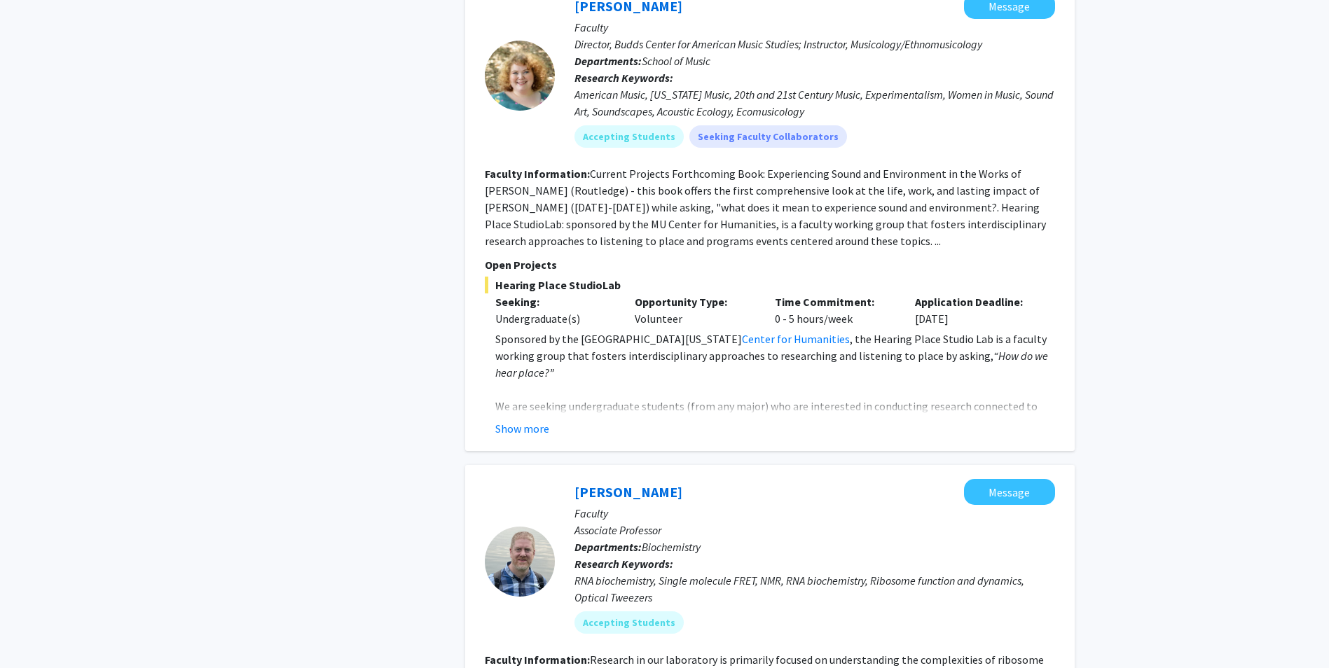
scroll to position [1822, 0]
